Goal: Information Seeking & Learning: Learn about a topic

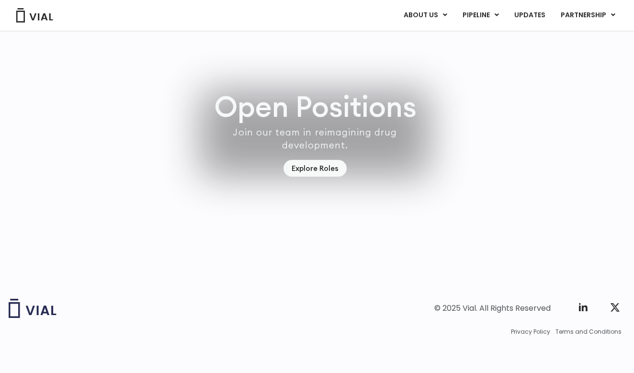
scroll to position [2752, 2]
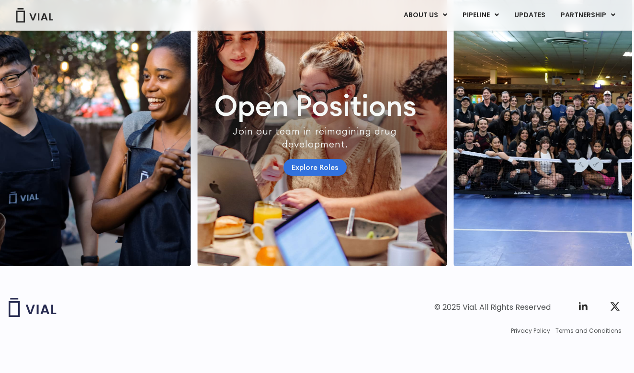
click at [308, 176] on link "Explore Roles" at bounding box center [314, 167] width 63 height 17
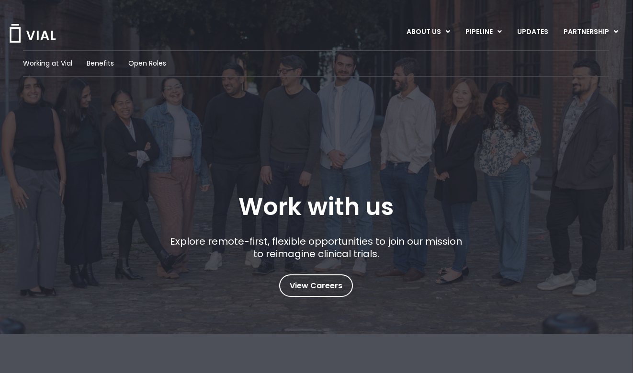
scroll to position [0, 1]
click at [96, 67] on span "Benefits" at bounding box center [100, 63] width 27 height 10
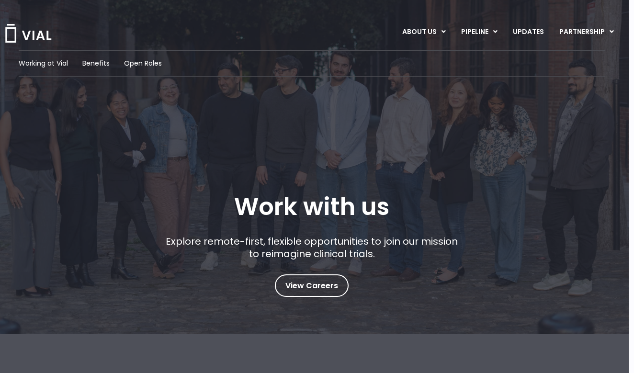
scroll to position [0, 8]
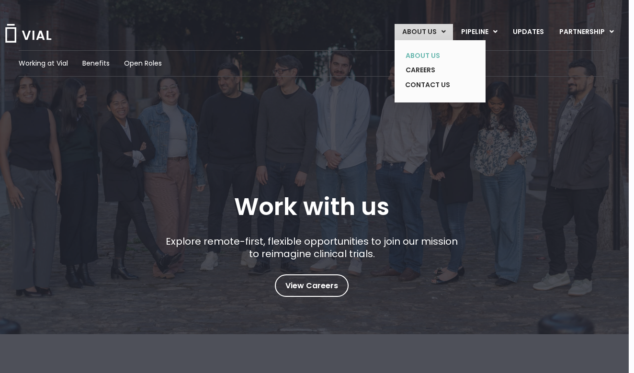
click at [427, 52] on link "ABOUT US" at bounding box center [433, 55] width 70 height 15
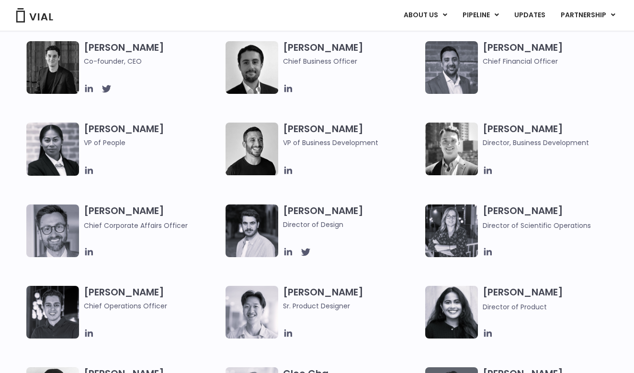
scroll to position [501, 0]
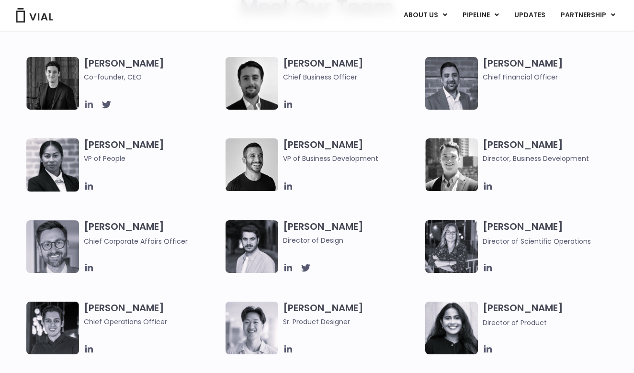
click at [86, 107] on icon at bounding box center [89, 105] width 8 height 8
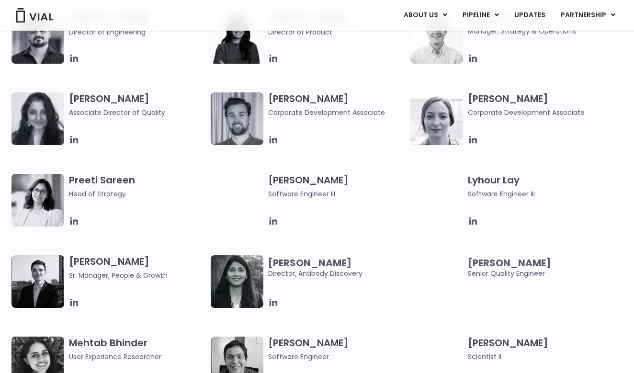
scroll to position [1275, 17]
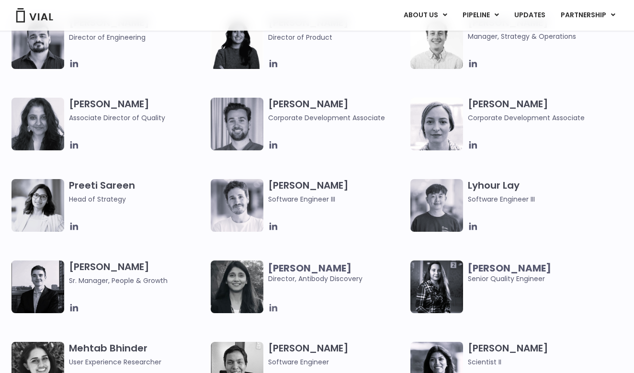
click at [270, 307] on icon at bounding box center [273, 308] width 8 height 8
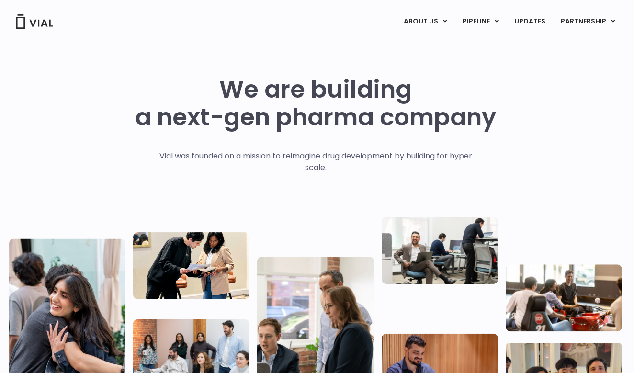
scroll to position [0, 4]
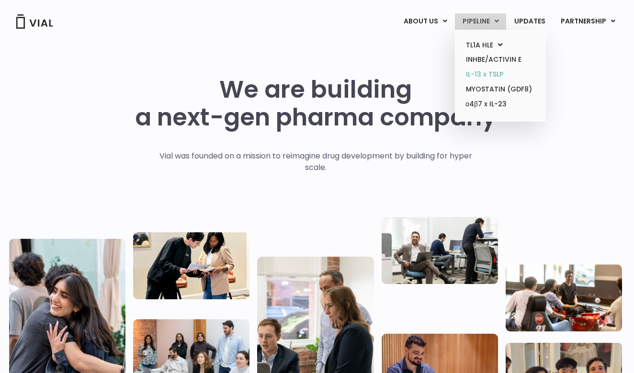
click at [492, 75] on link "IL-13 x TSLP" at bounding box center [500, 74] width 84 height 15
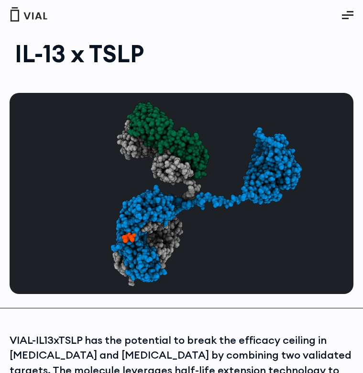
click at [346, 12] on icon "Essential Addons Toggle Menu" at bounding box center [347, 14] width 11 height 11
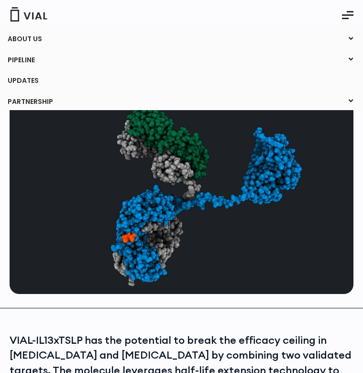
click at [25, 38] on link "ABOUT US" at bounding box center [181, 39] width 363 height 16
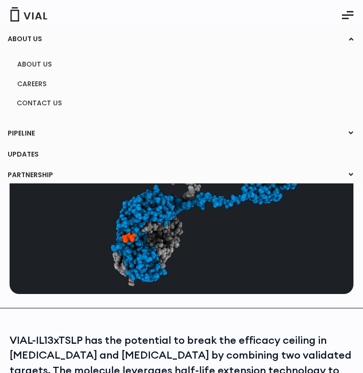
click at [18, 134] on link "PIPELINE" at bounding box center [181, 133] width 363 height 16
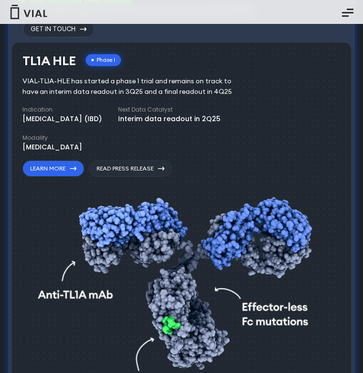
scroll to position [567, 0]
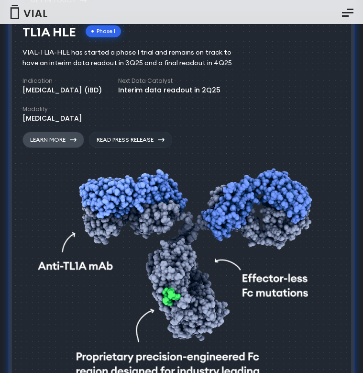
click at [63, 132] on link "Learn More" at bounding box center [53, 140] width 62 height 16
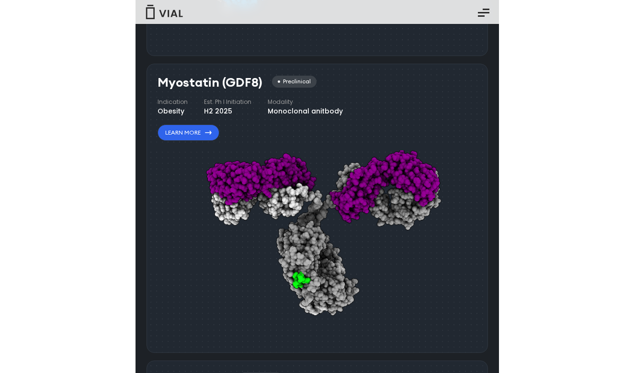
scroll to position [1631, 0]
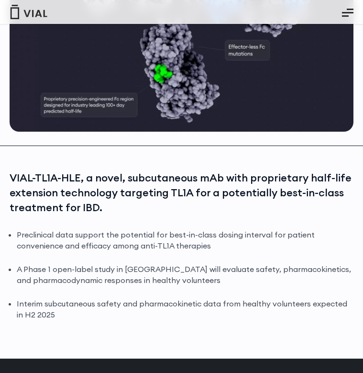
scroll to position [193, 0]
